Goal: Find specific page/section: Find specific page/section

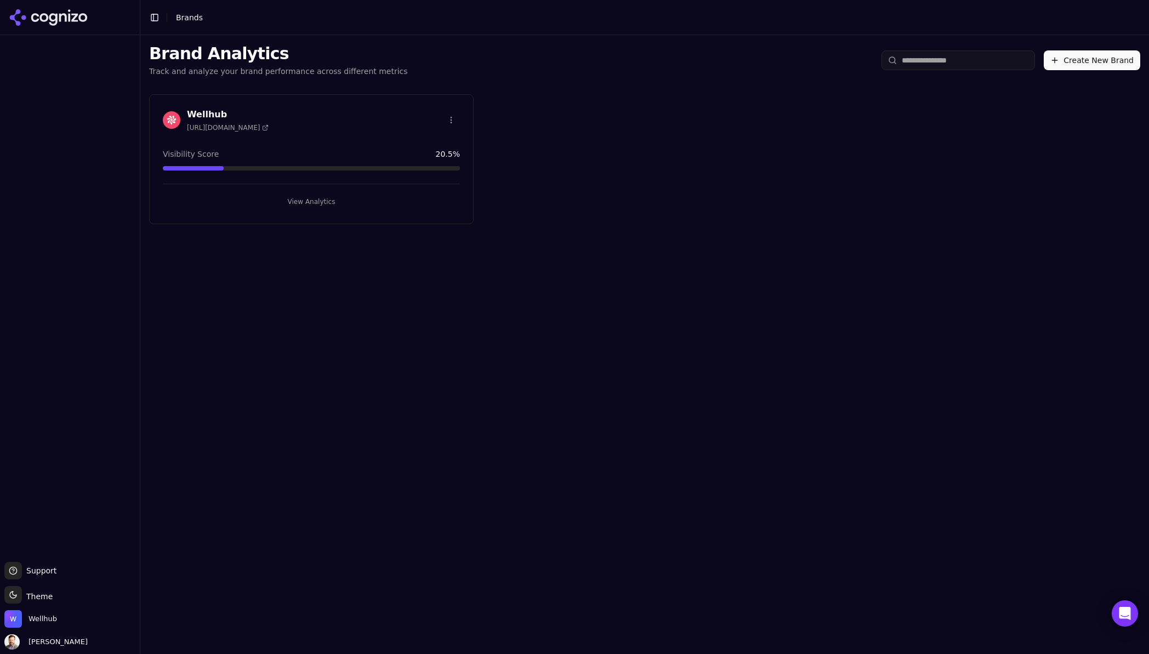
click at [211, 112] on h3 "Wellhub" at bounding box center [228, 114] width 82 height 13
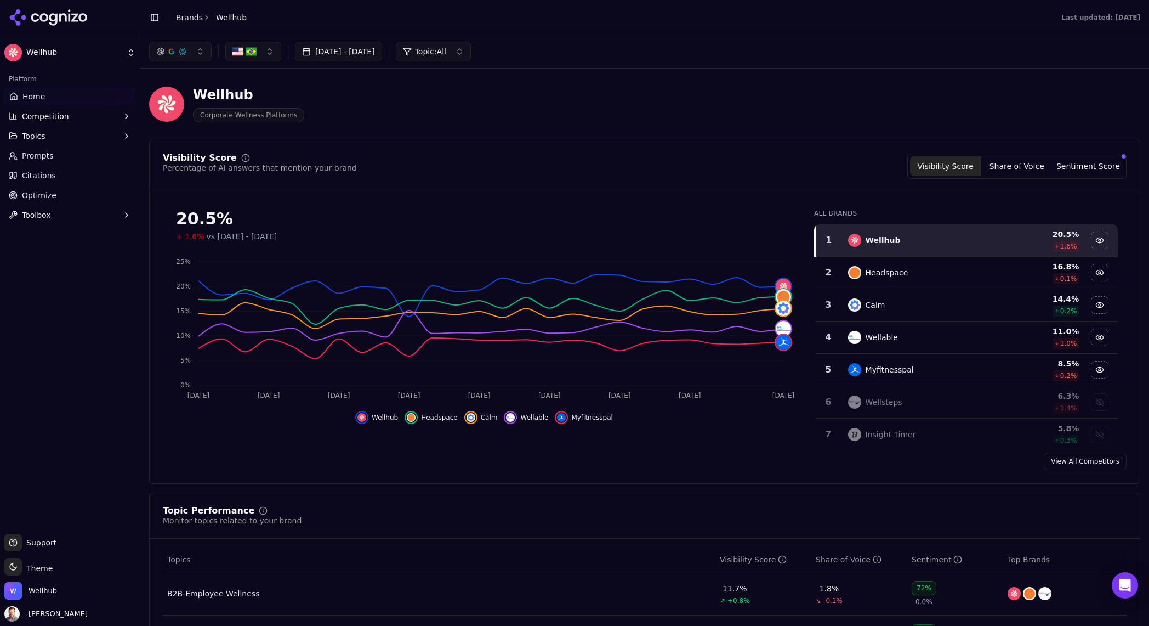
drag, startPoint x: 1096, startPoint y: 167, endPoint x: 279, endPoint y: 97, distance: 820.1
click at [1096, 167] on button "Sentiment Score" at bounding box center [1088, 166] width 71 height 20
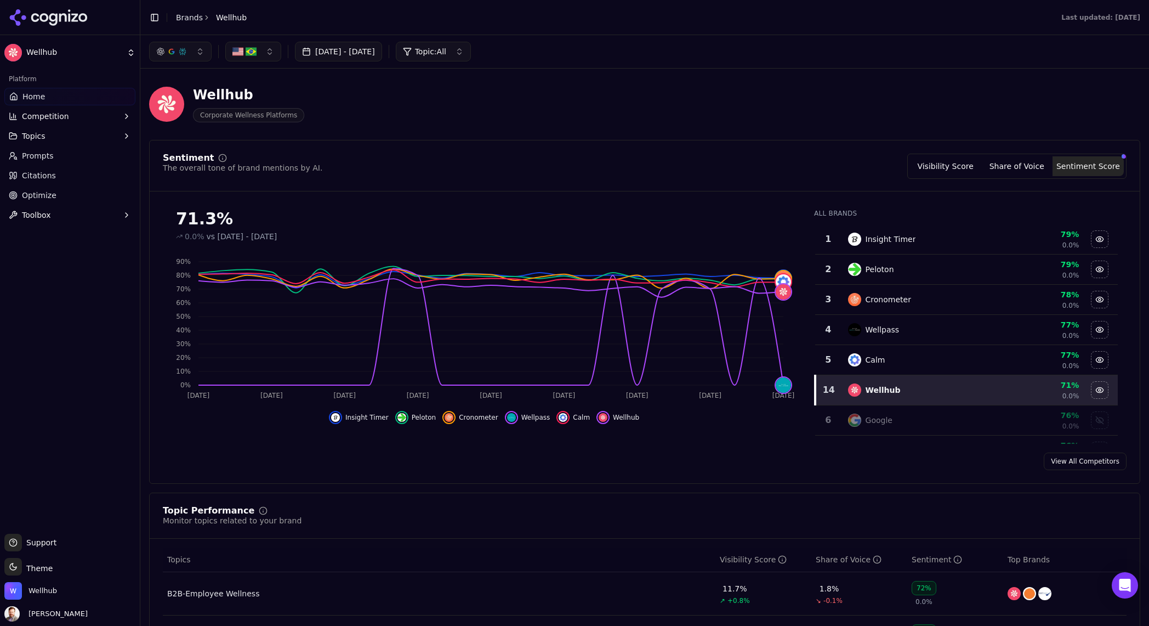
click at [341, 422] on div "Hide insight timer data" at bounding box center [335, 417] width 13 height 13
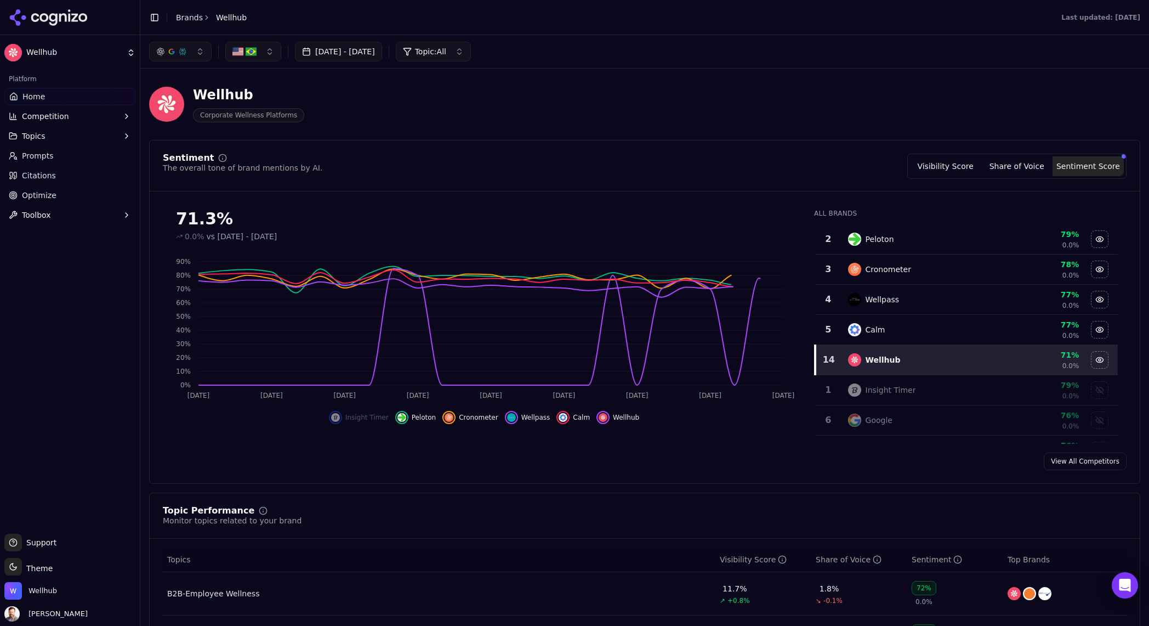
click at [458, 416] on button "Cronometer" at bounding box center [470, 417] width 55 height 13
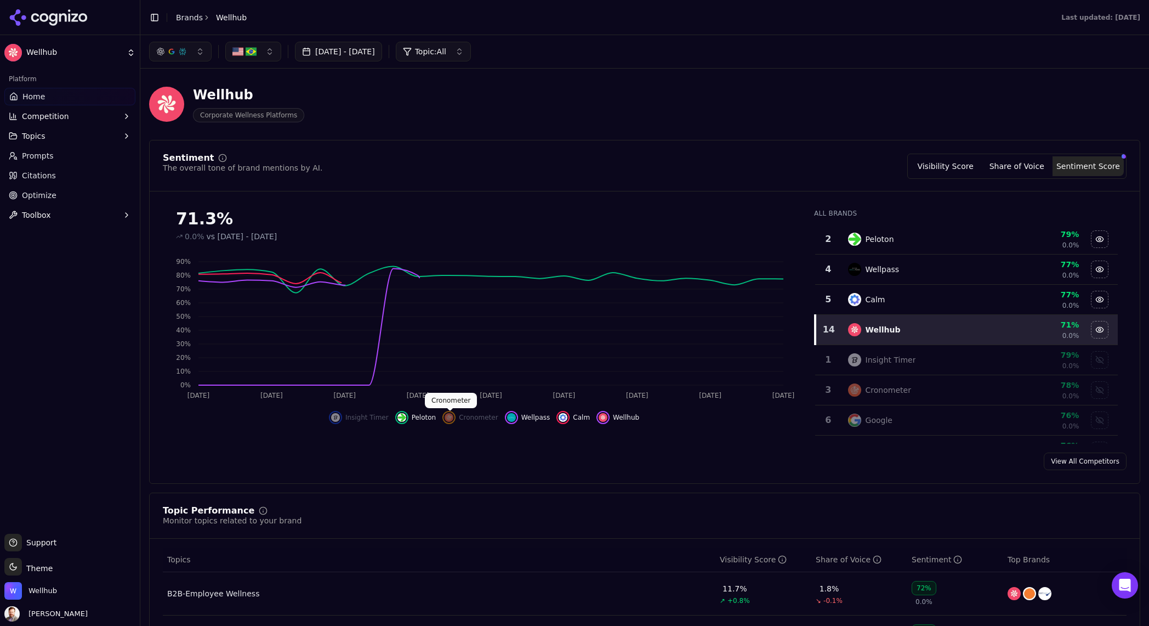
click at [452, 417] on img "Show cronometer data" at bounding box center [449, 417] width 9 height 9
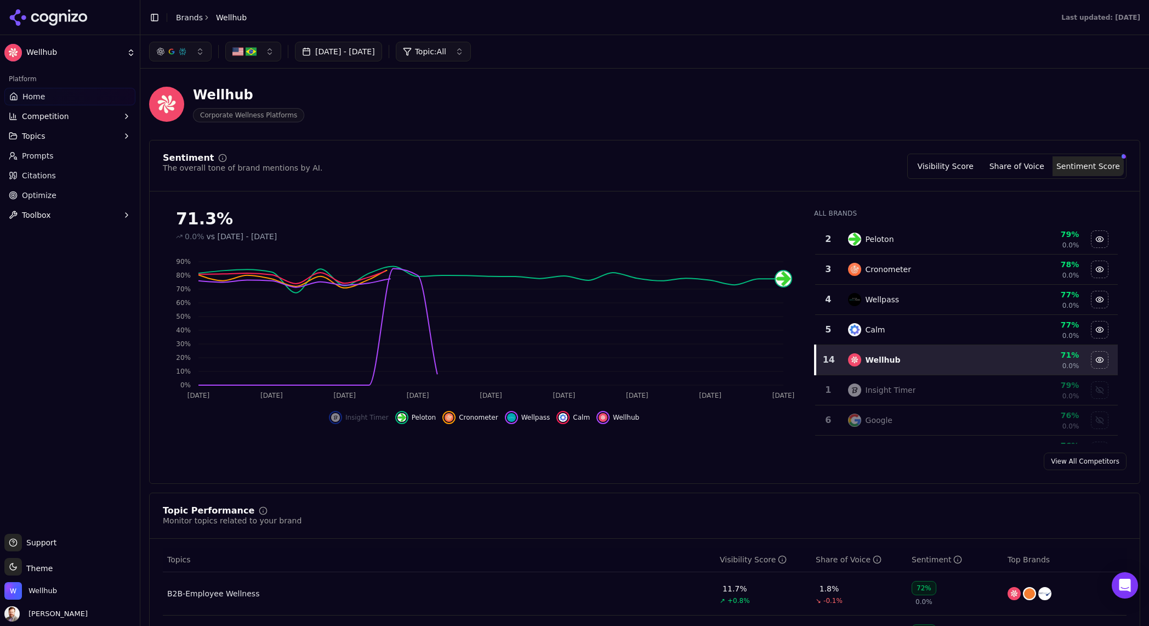
click at [515, 419] on div "Hide wellpass data" at bounding box center [511, 417] width 13 height 13
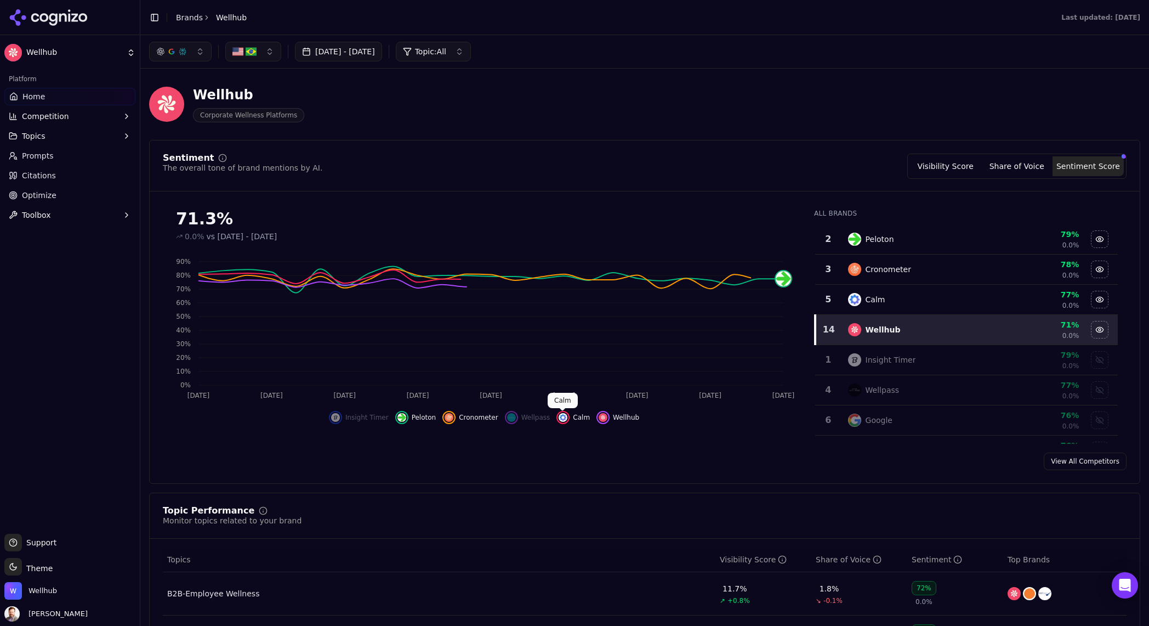
click at [562, 418] on img "Hide calm data" at bounding box center [563, 417] width 9 height 9
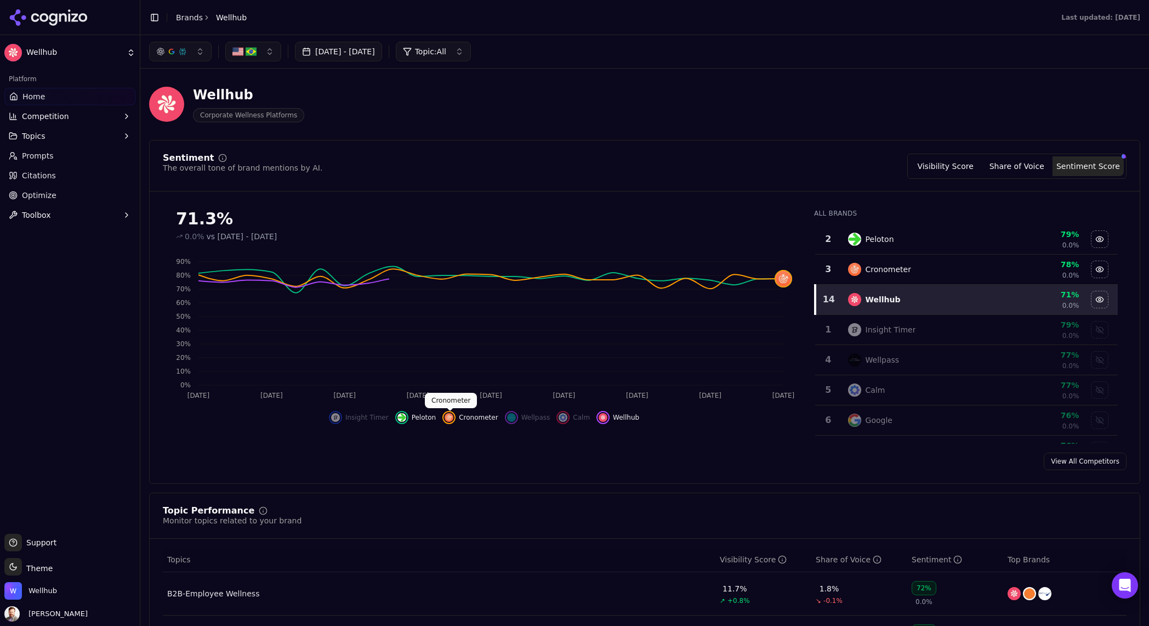
click at [449, 416] on img "Hide cronometer data" at bounding box center [449, 417] width 9 height 9
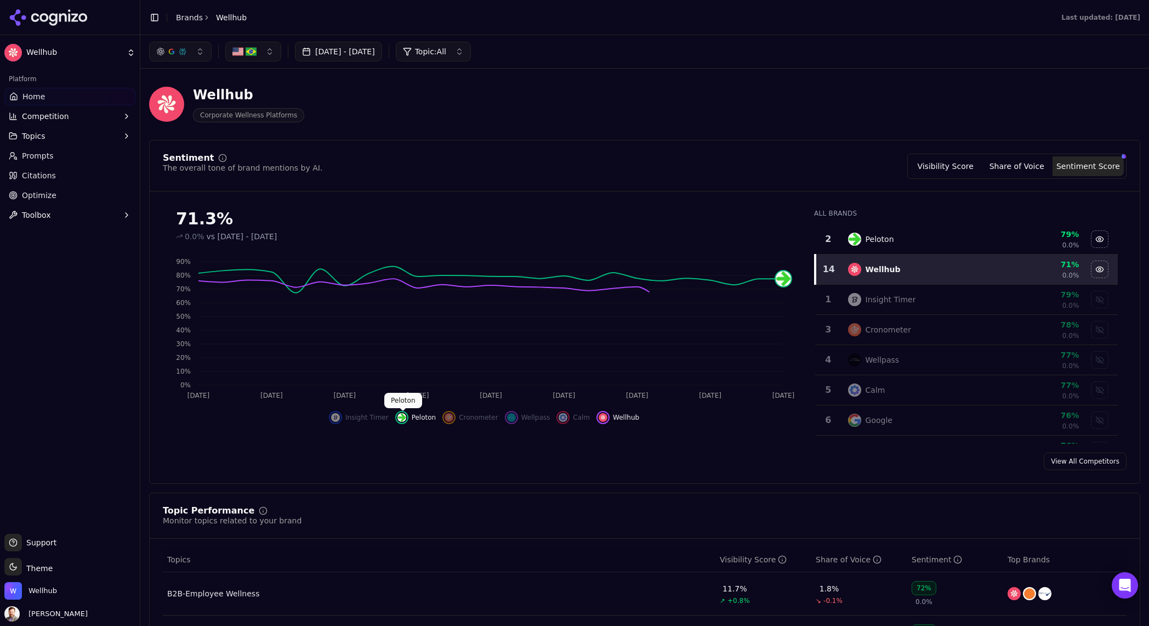
click at [403, 417] on img "Hide peloton data" at bounding box center [402, 417] width 9 height 9
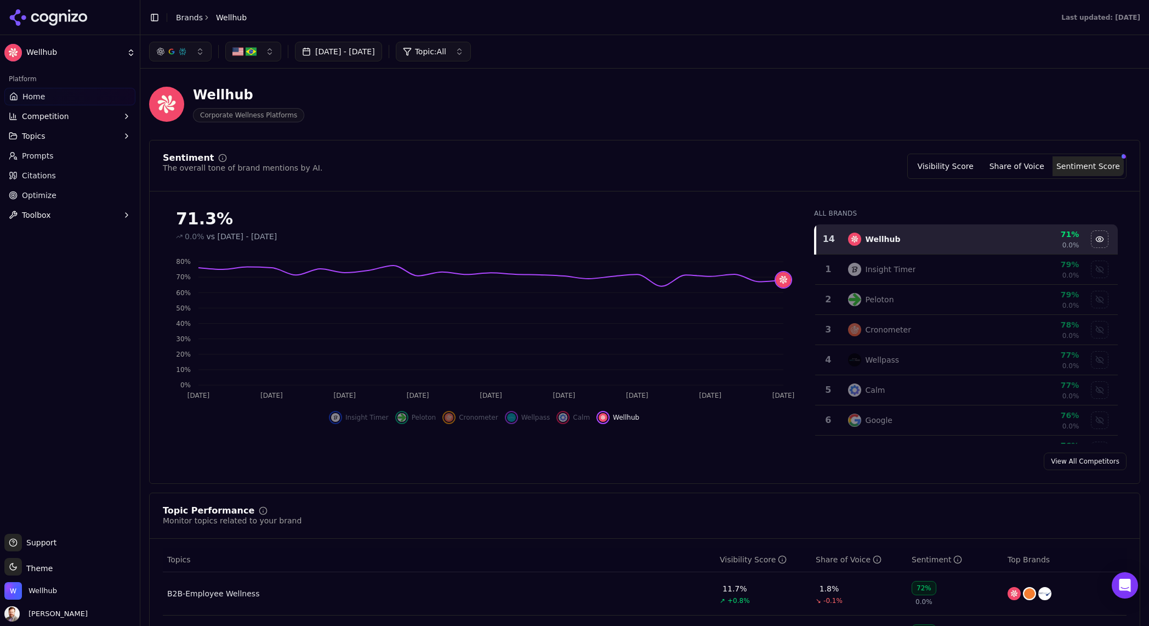
drag, startPoint x: 264, startPoint y: 60, endPoint x: 265, endPoint y: 53, distance: 7.2
click at [264, 59] on button "button" at bounding box center [253, 52] width 56 height 20
click at [326, 111] on div "[GEOGRAPHIC_DATA]" at bounding box center [286, 113] width 116 height 18
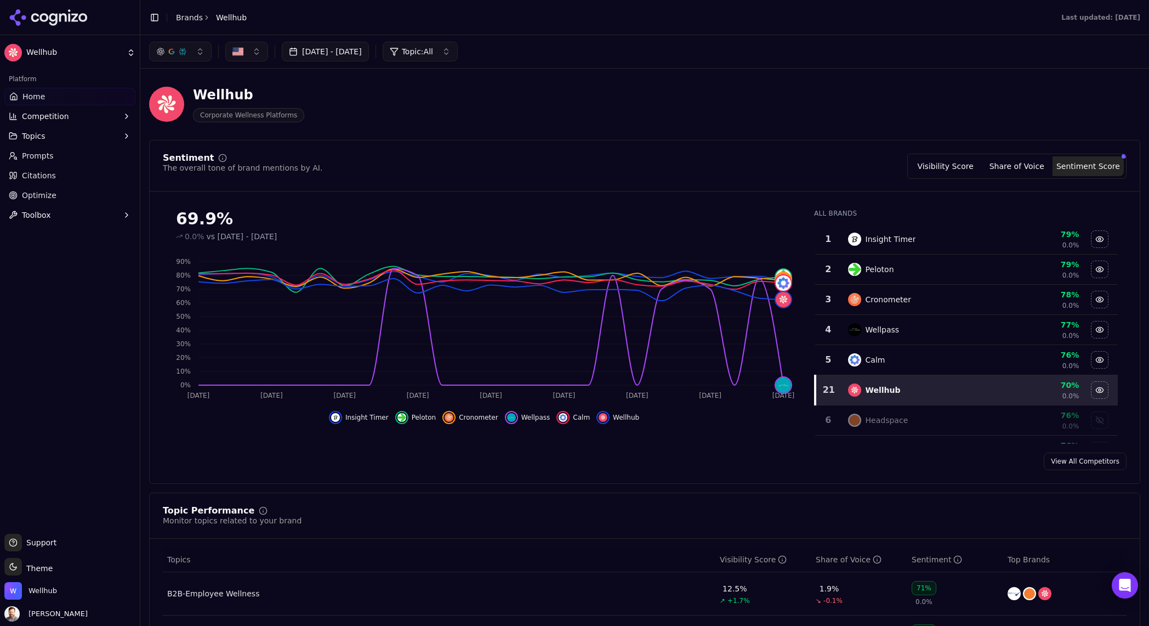
click at [407, 418] on div "Hide peloton data" at bounding box center [401, 417] width 13 height 13
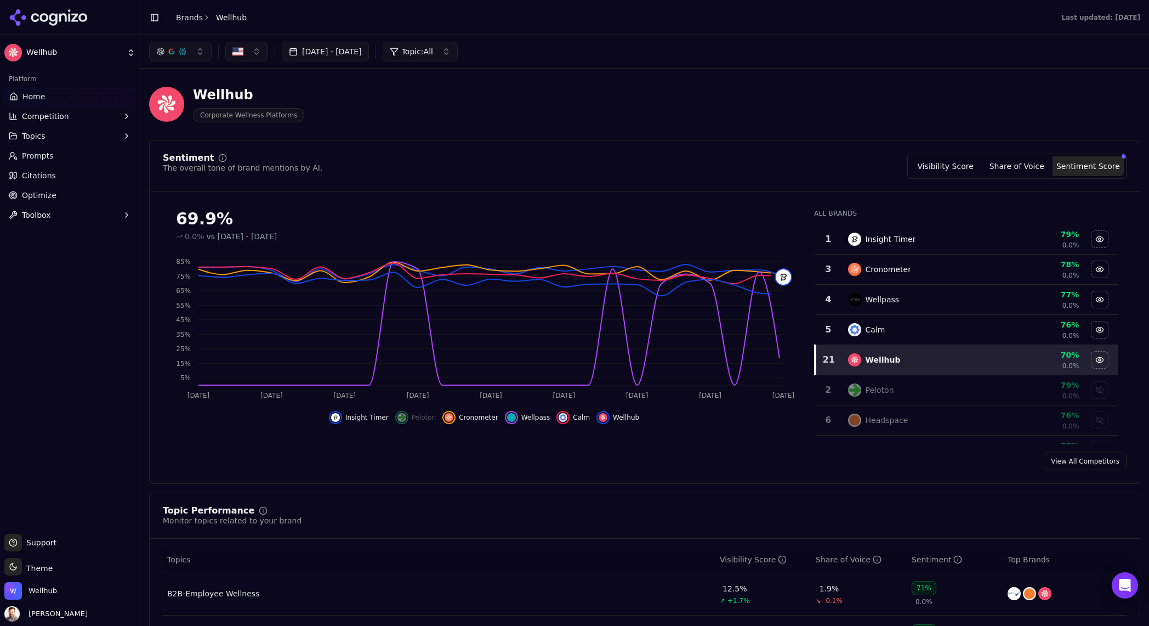
drag, startPoint x: 517, startPoint y: 421, endPoint x: 559, endPoint y: 417, distance: 42.9
click at [559, 417] on img "Hide calm data" at bounding box center [563, 417] width 9 height 9
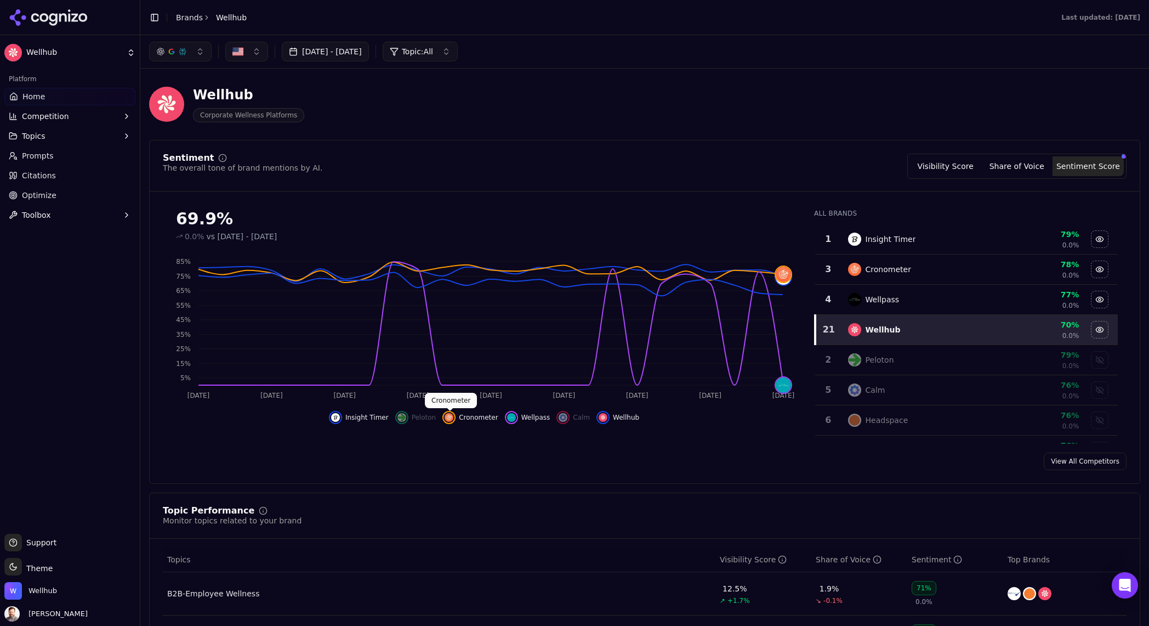
click at [454, 418] on img "Hide cronometer data" at bounding box center [449, 417] width 9 height 9
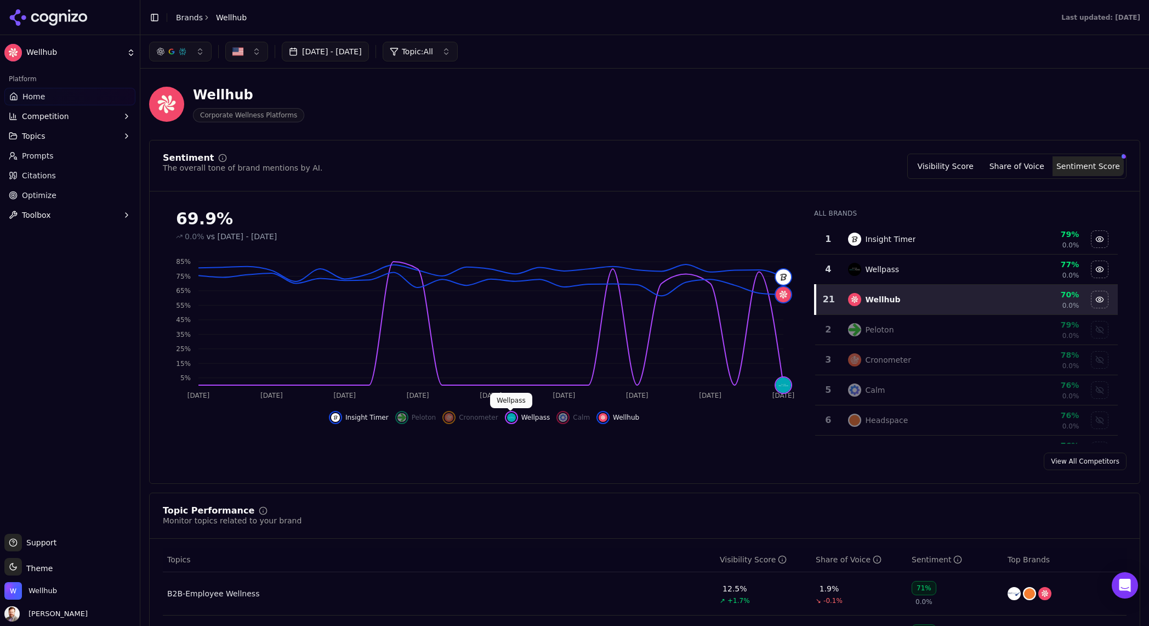
click at [513, 418] on img "Hide wellpass data" at bounding box center [511, 417] width 9 height 9
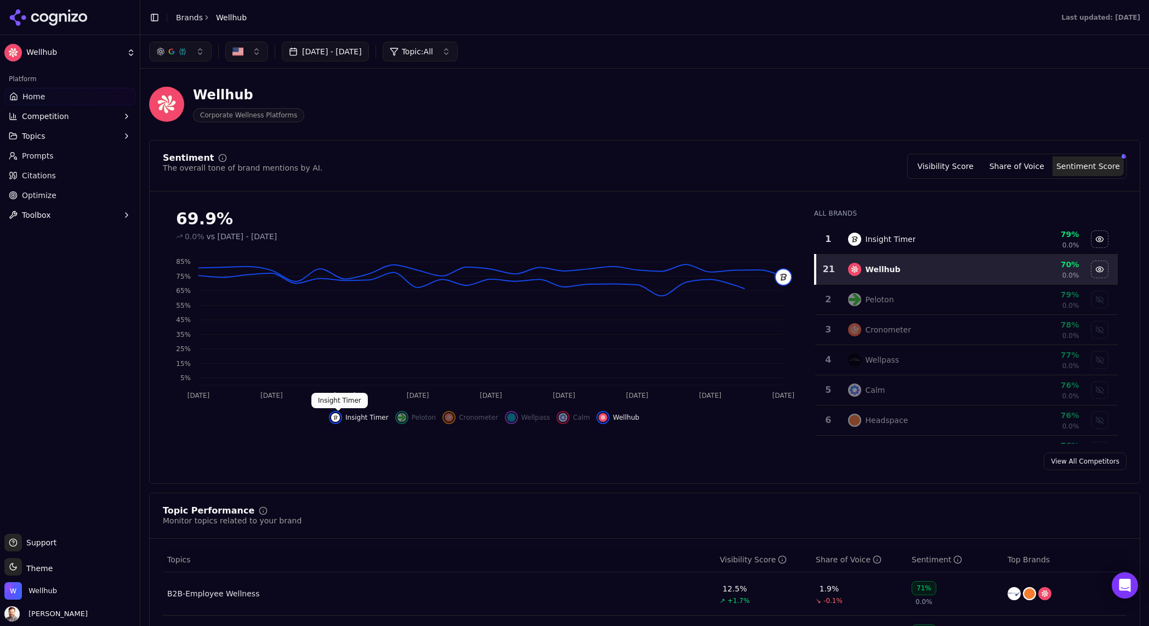
click at [340, 419] on img "Hide insight timer data" at bounding box center [335, 417] width 9 height 9
